Goal: Navigation & Orientation: Find specific page/section

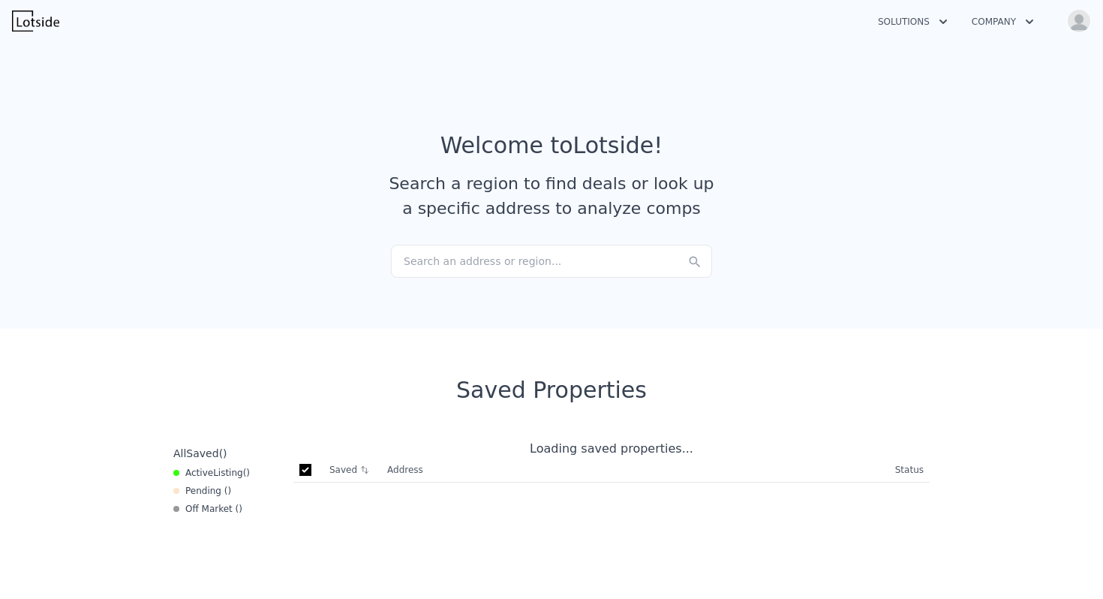
checkbox input "true"
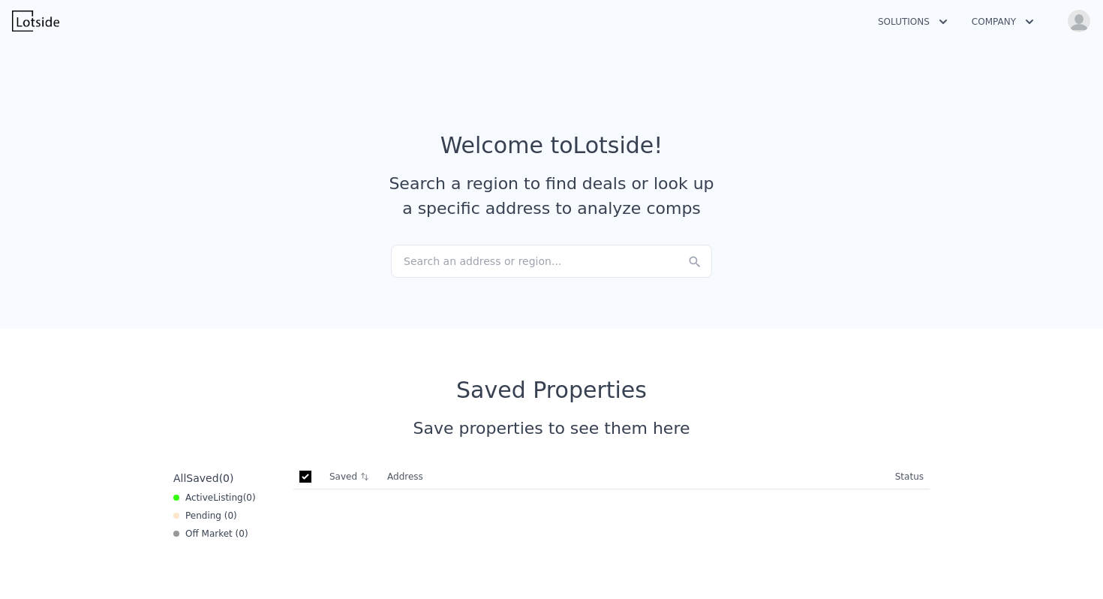
click at [910, 19] on button "Solutions" at bounding box center [913, 21] width 94 height 27
click at [927, 59] on link "Agents Solutions" at bounding box center [950, 57] width 168 height 27
click at [990, 20] on button "Company" at bounding box center [1003, 21] width 86 height 27
click at [1086, 11] on button "Open user menu" at bounding box center [1076, 21] width 30 height 24
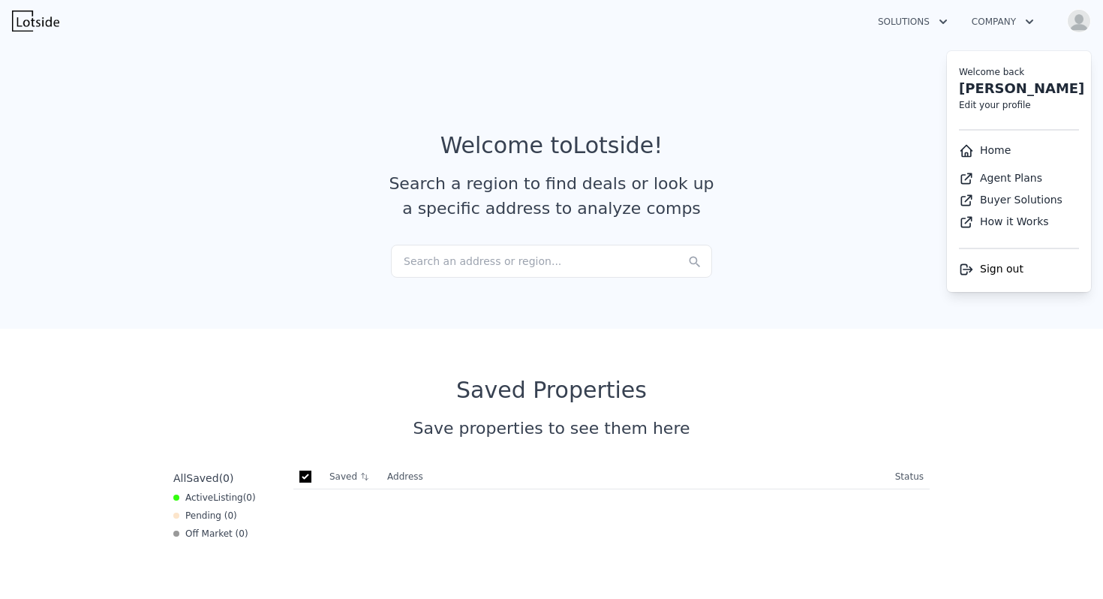
click at [1008, 178] on link "Agent Plans" at bounding box center [1000, 178] width 83 height 12
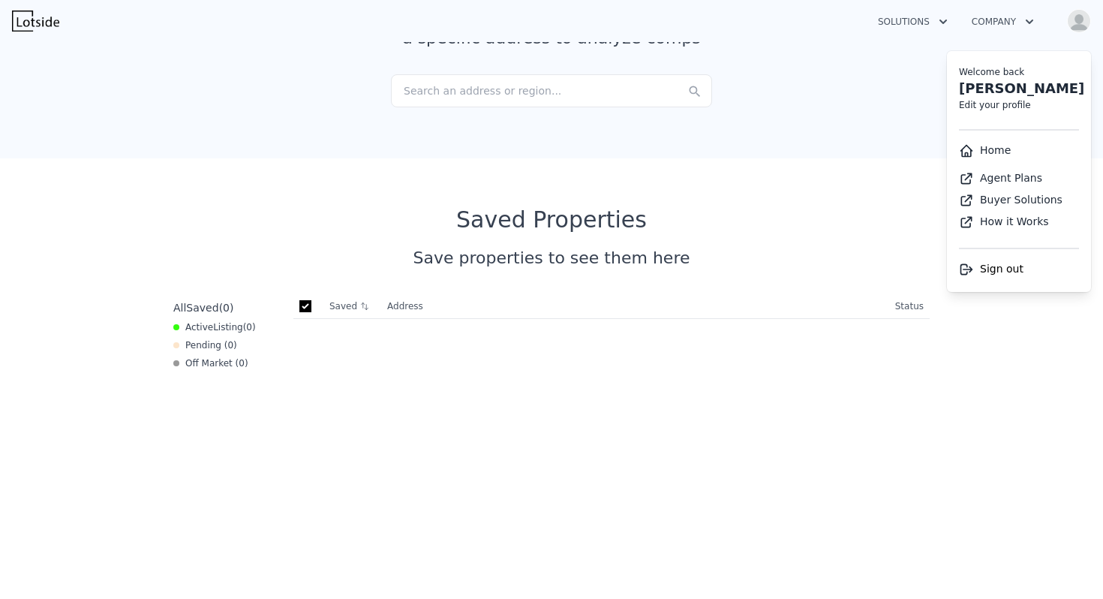
scroll to position [365, 0]
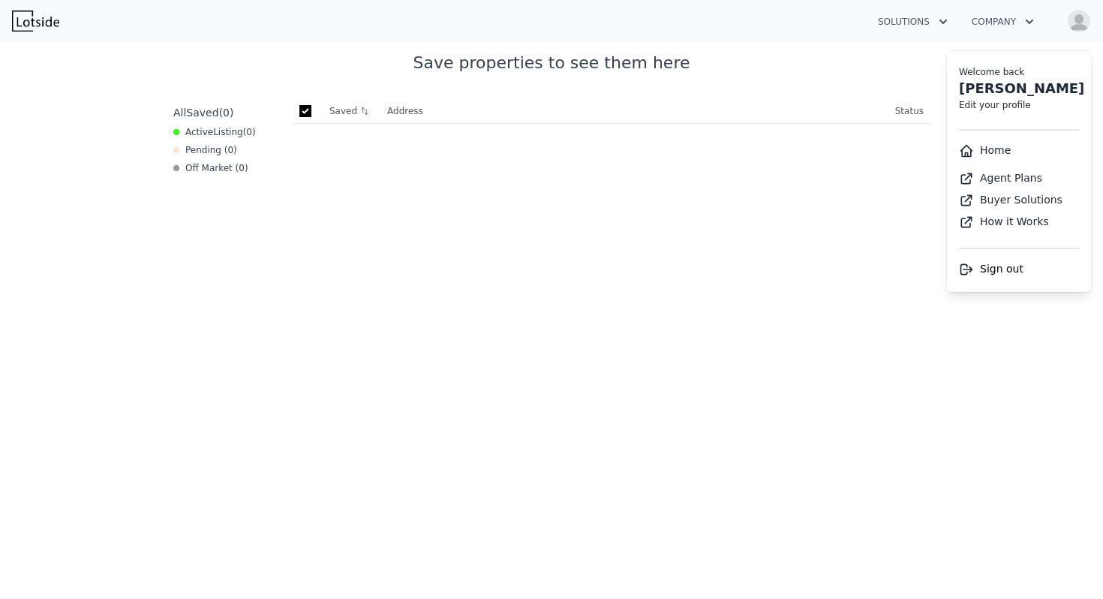
click at [564, 115] on th "Address" at bounding box center [635, 111] width 508 height 25
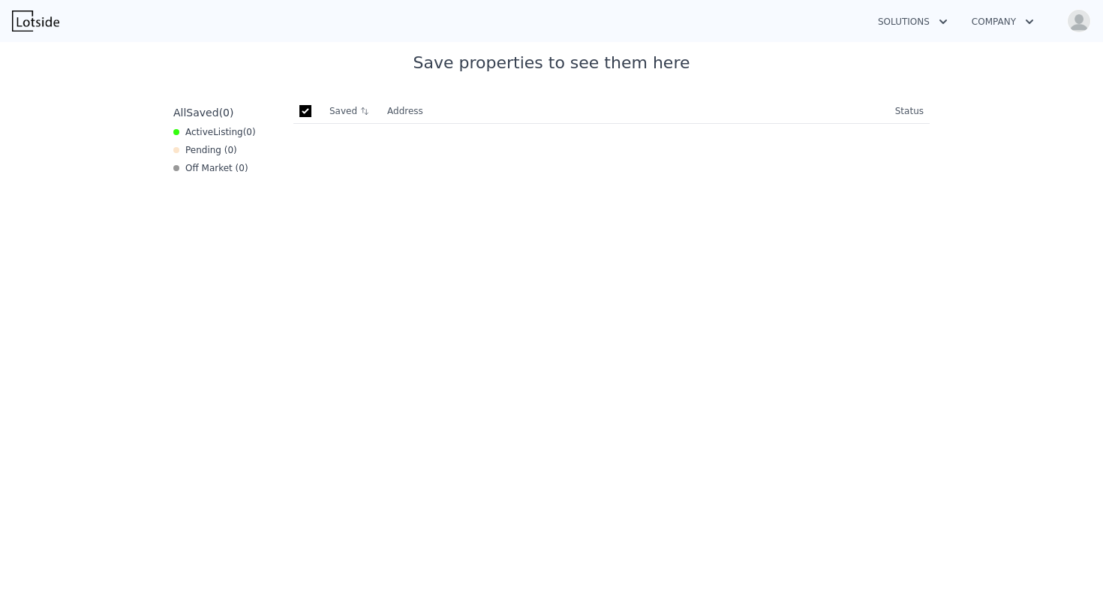
click at [406, 112] on th "Address" at bounding box center [635, 111] width 508 height 25
click at [463, 112] on th "Address" at bounding box center [635, 111] width 508 height 25
click at [416, 110] on th "Address" at bounding box center [635, 111] width 508 height 25
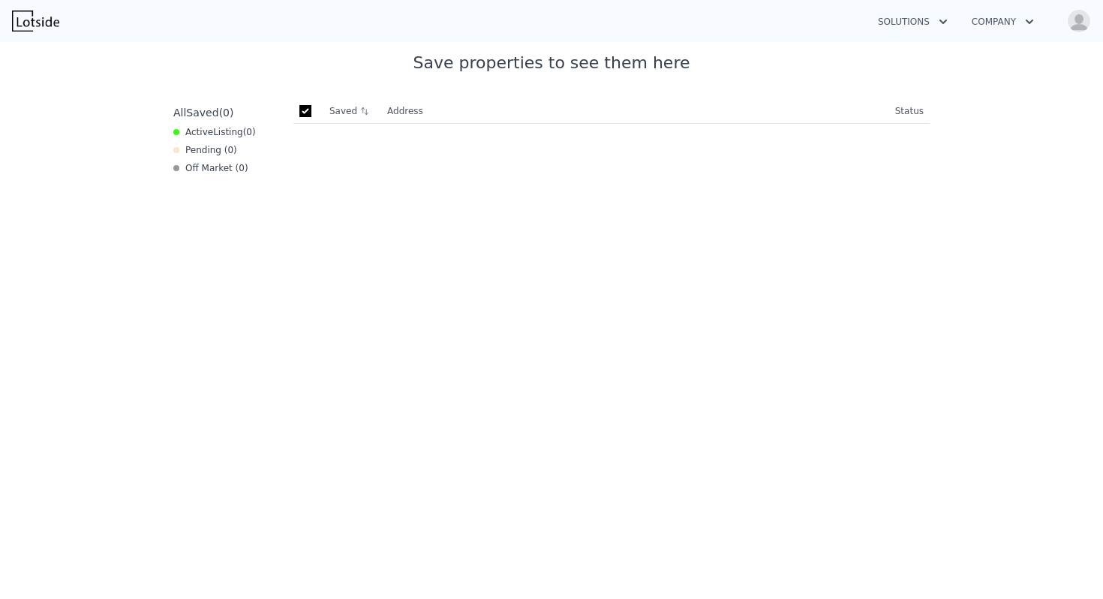
click at [445, 110] on th "Address" at bounding box center [635, 111] width 508 height 25
click at [422, 155] on div "Saved Address Address/Status Status" at bounding box center [611, 398] width 648 height 599
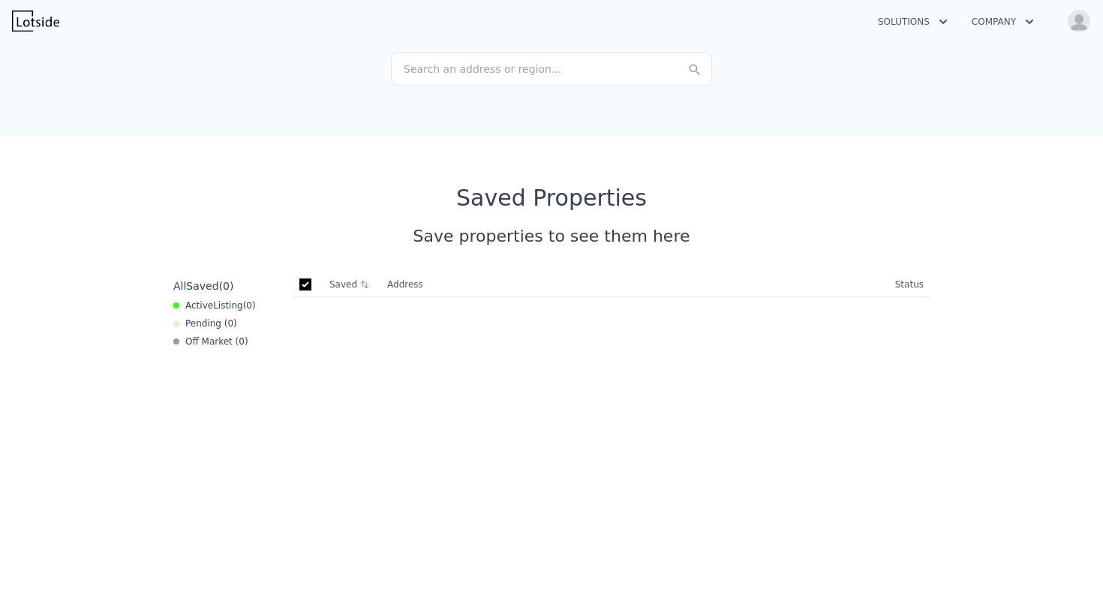
scroll to position [0, 0]
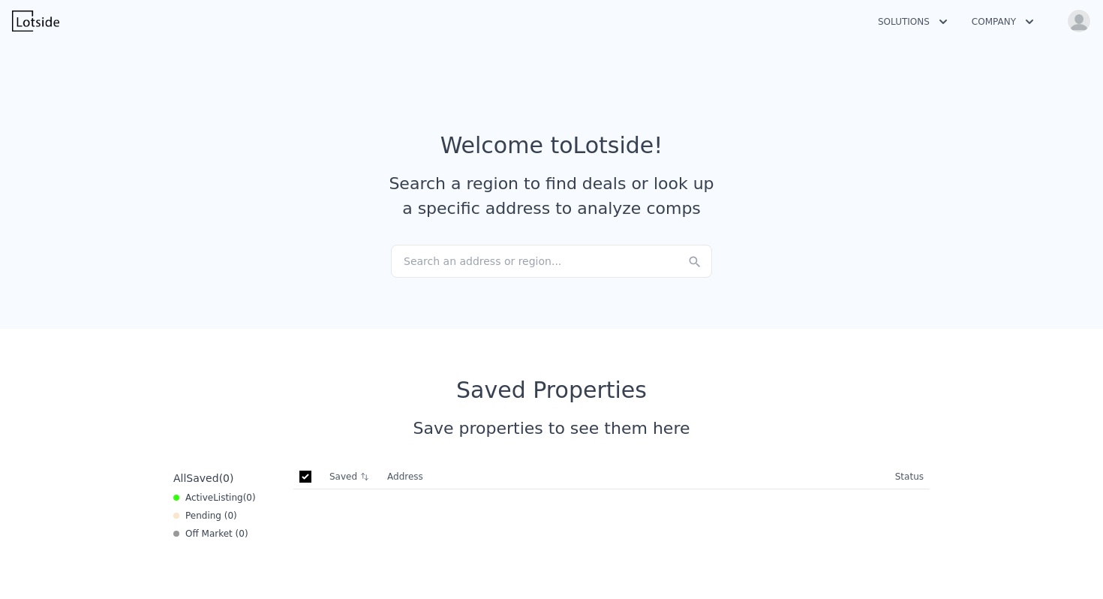
click at [506, 273] on div "Search an address or region..." at bounding box center [551, 261] width 321 height 33
